Goal: Information Seeking & Learning: Learn about a topic

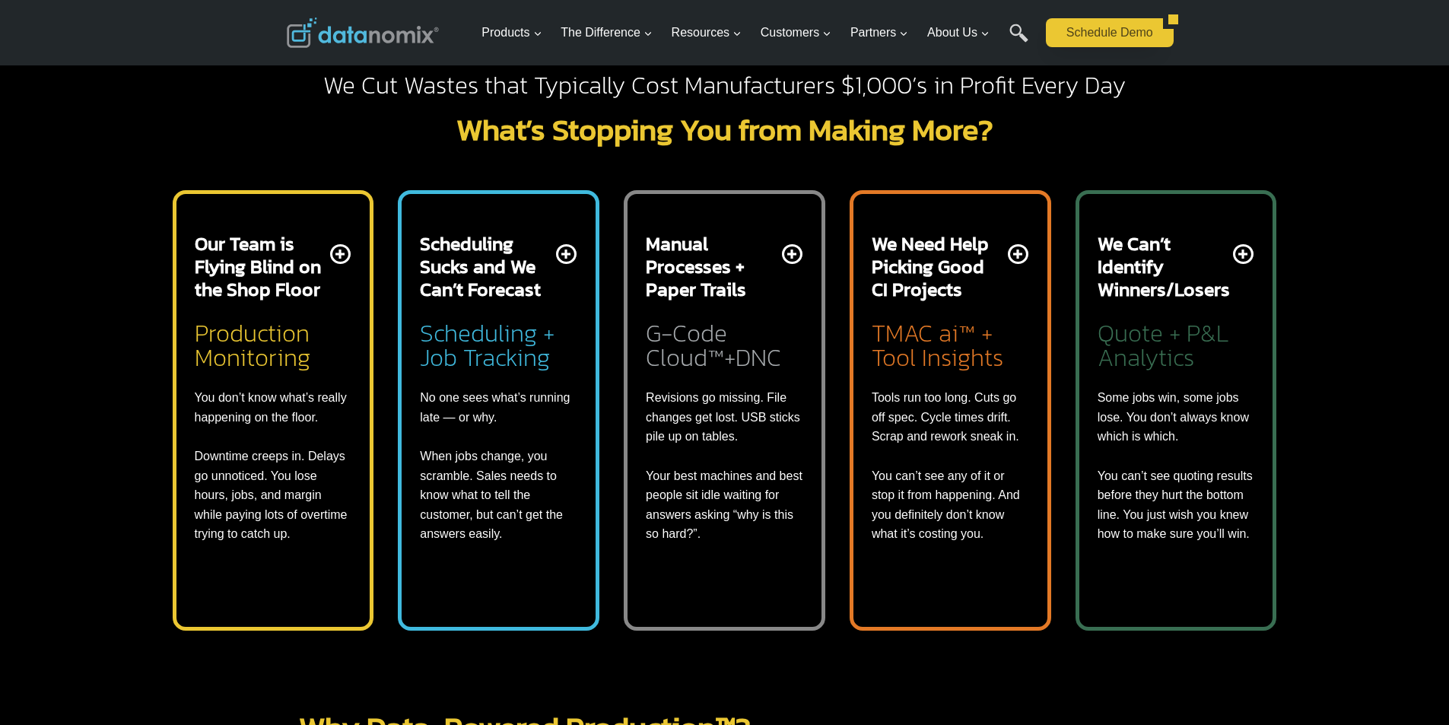
click at [1071, 47] on link "Schedule Demo" at bounding box center [1104, 32] width 117 height 29
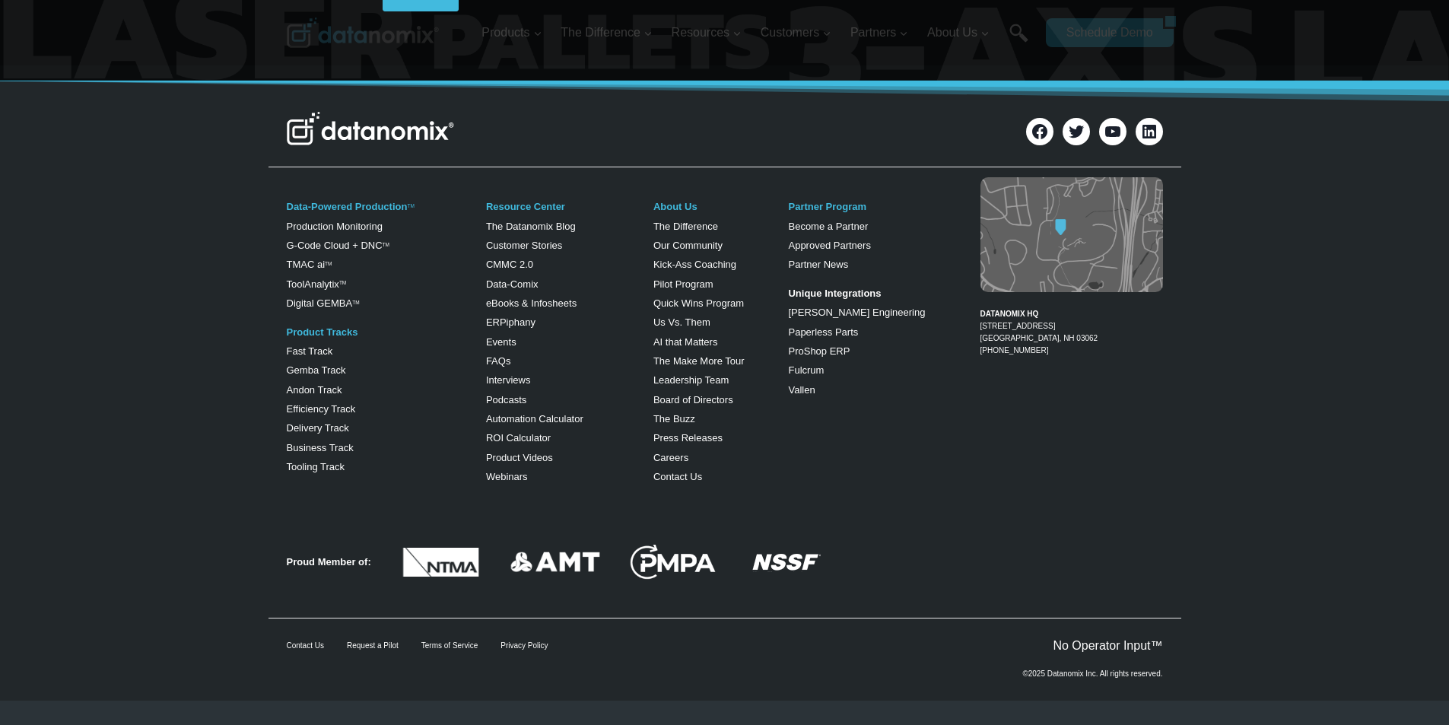
scroll to position [1078, 0]
click at [295, 345] on link "Fast Track" at bounding box center [310, 350] width 46 height 11
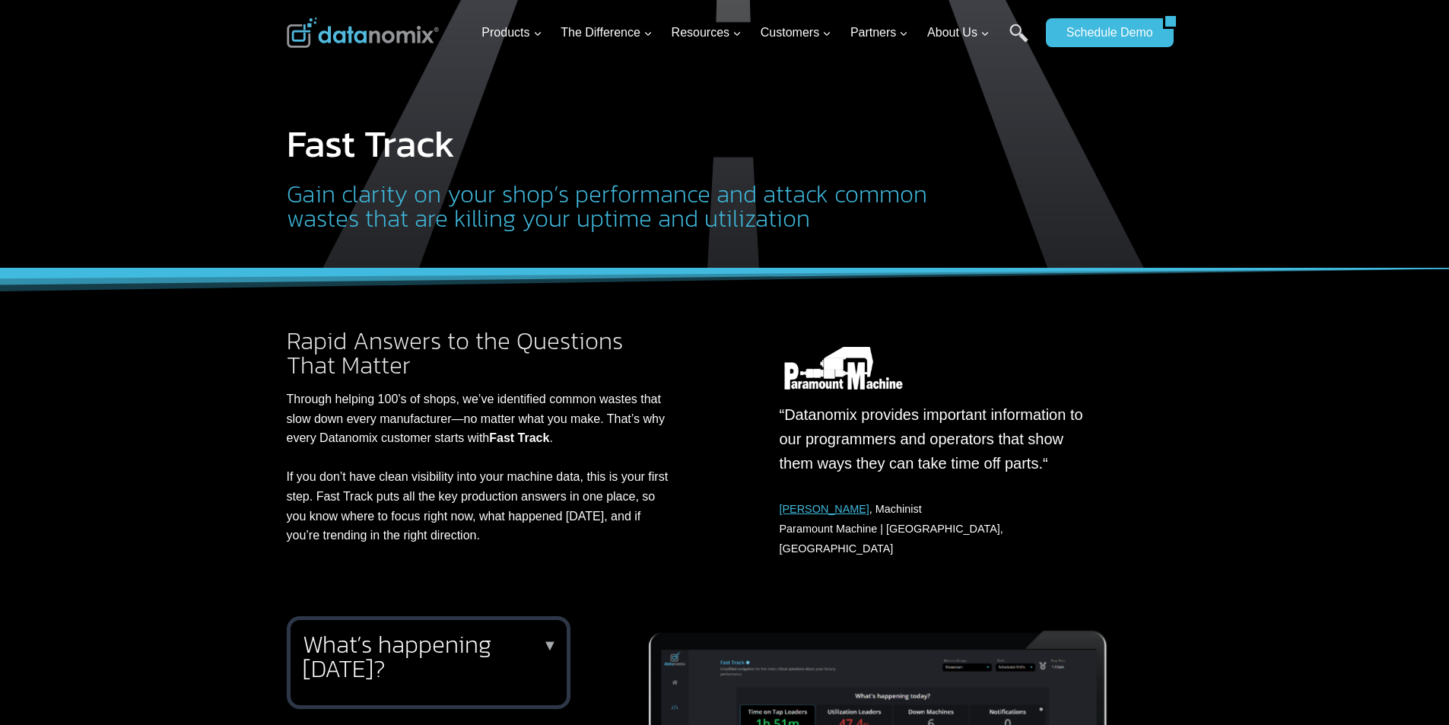
click at [877, 294] on div "Rapid Answers to the Questions That Matter Through helping 100’s of shops, we’v…" at bounding box center [725, 433] width 913 height 329
click at [784, 504] on link "[PERSON_NAME]" at bounding box center [825, 509] width 90 height 12
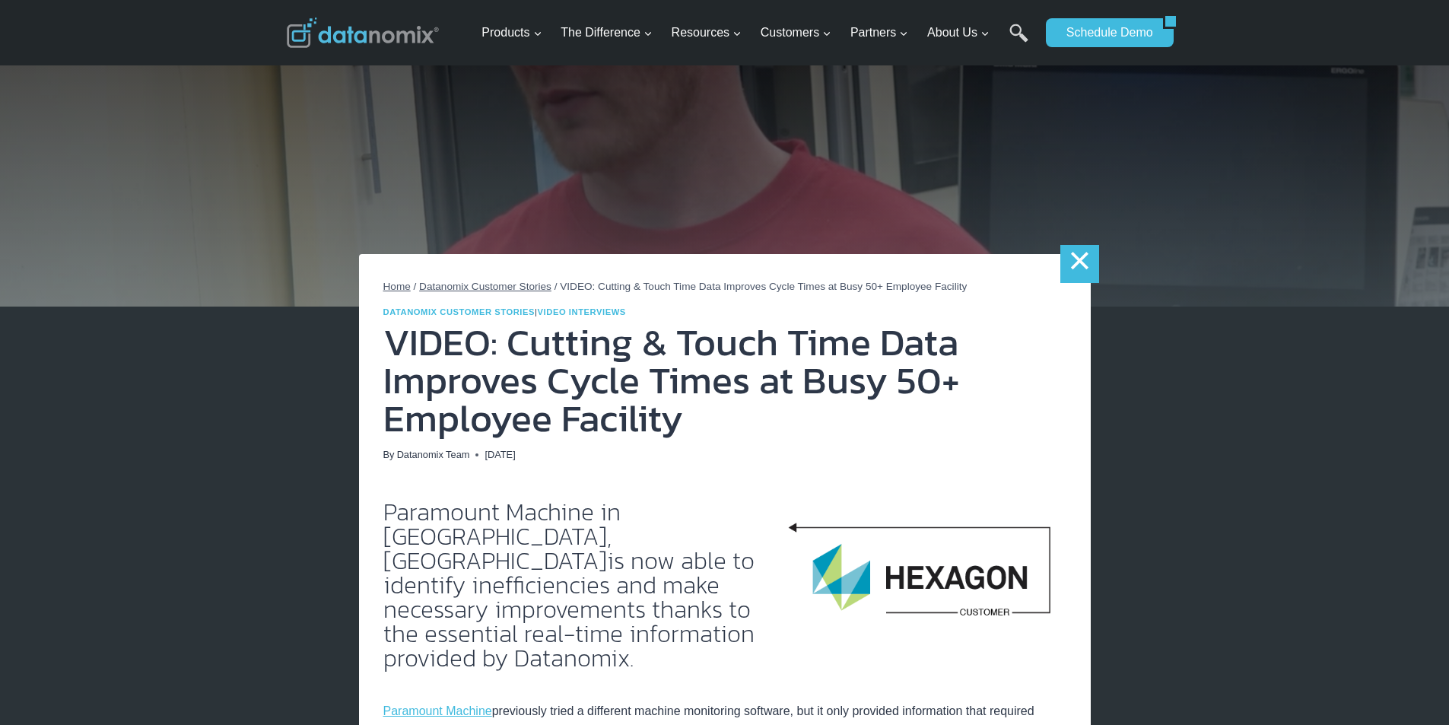
click at [1060, 264] on link "×" at bounding box center [1079, 264] width 38 height 38
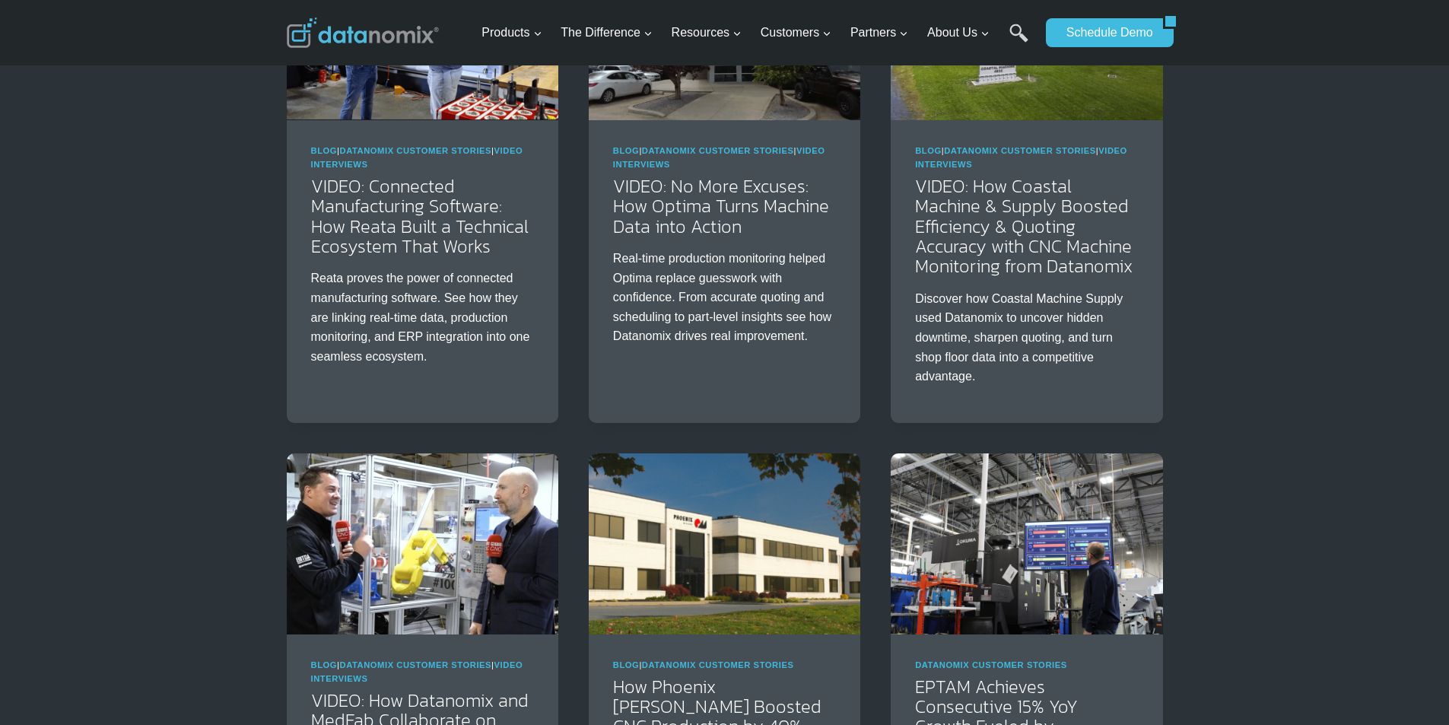
scroll to position [380, 0]
